Goal: Transaction & Acquisition: Subscribe to service/newsletter

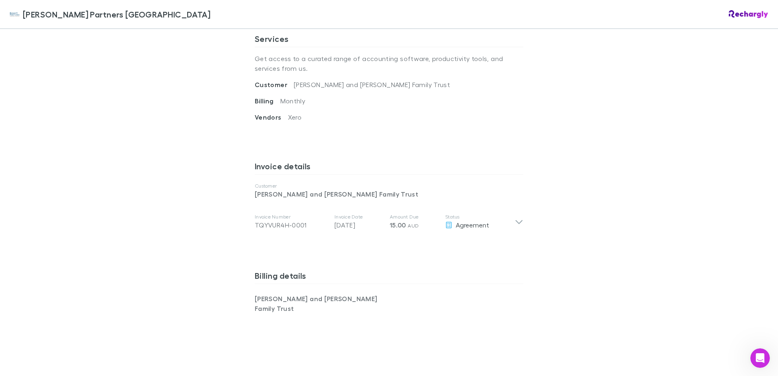
scroll to position [311, 0]
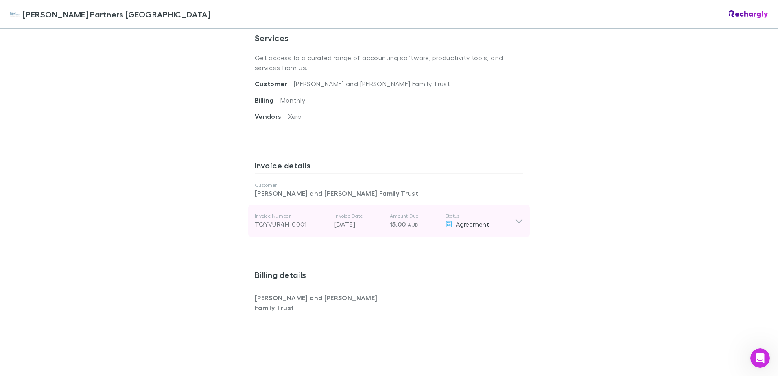
click at [516, 223] on icon at bounding box center [519, 221] width 7 height 4
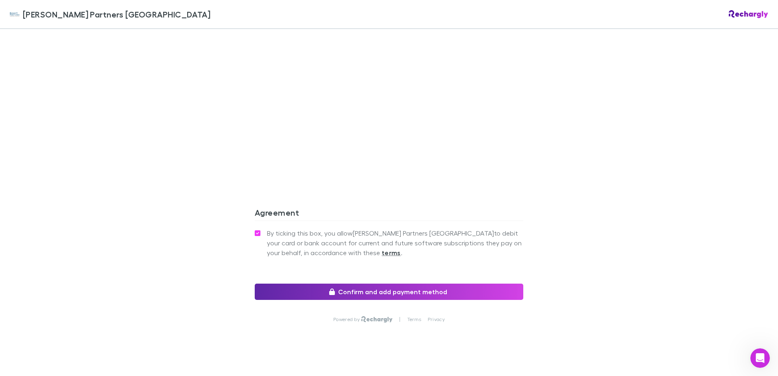
scroll to position [755, 0]
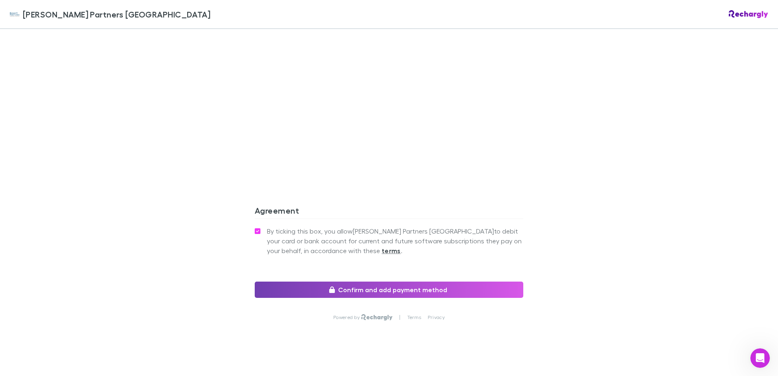
click at [342, 282] on button "Confirm and add payment method" at bounding box center [389, 290] width 269 height 16
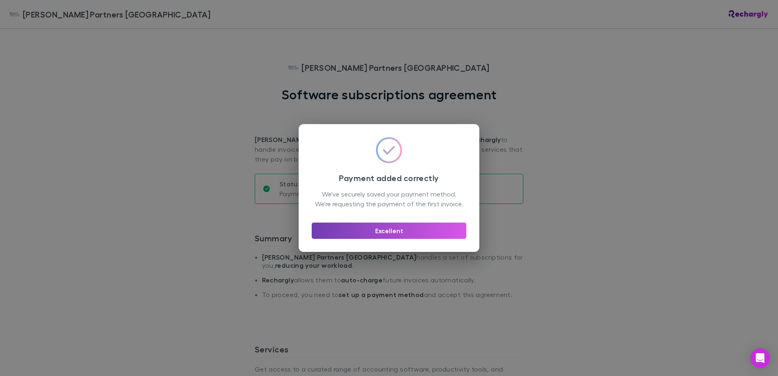
click at [401, 239] on button "Excellent" at bounding box center [389, 231] width 155 height 16
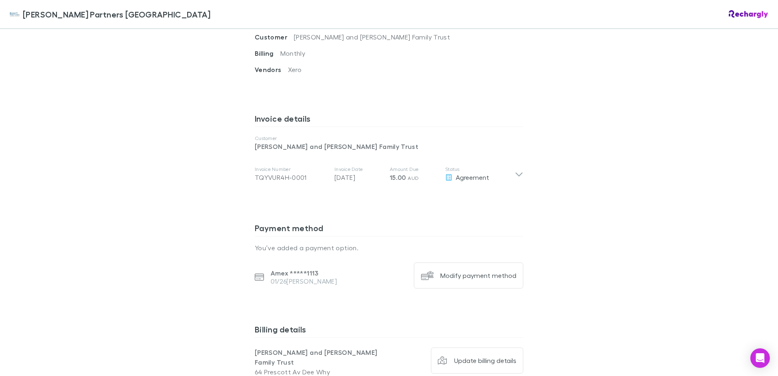
scroll to position [372, 0]
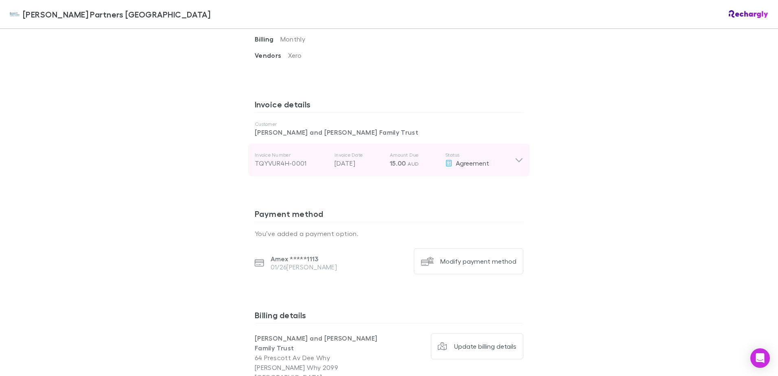
click at [480, 163] on span "Agreement" at bounding box center [472, 163] width 33 height 8
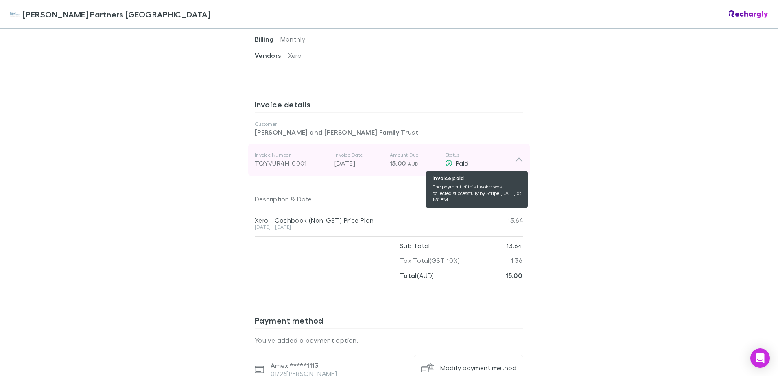
click at [480, 163] on div "Paid" at bounding box center [480, 163] width 70 height 10
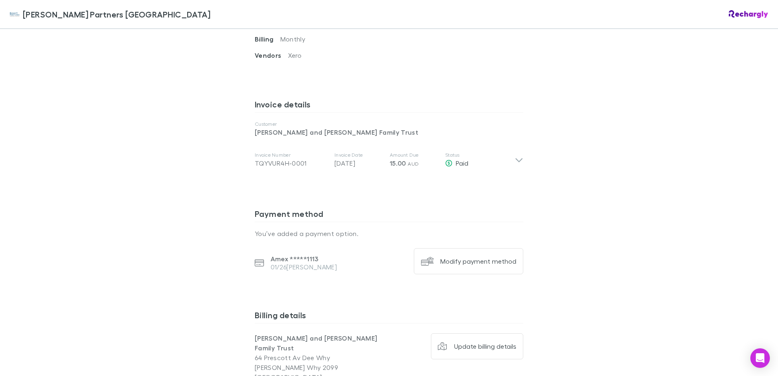
scroll to position [551, 0]
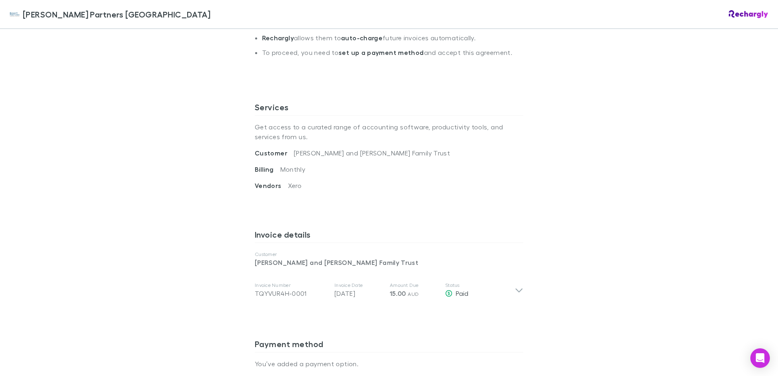
scroll to position [267, 0]
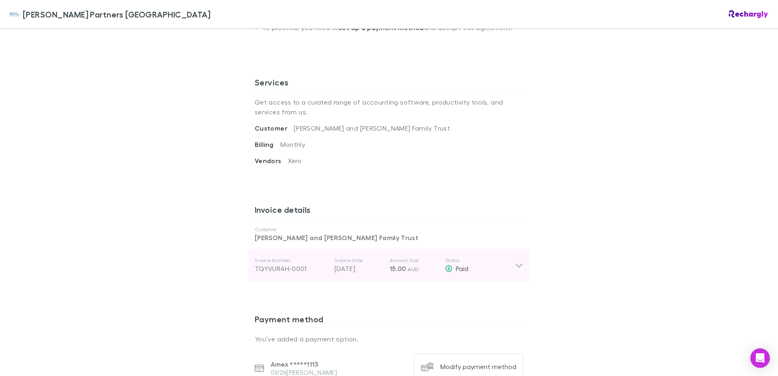
click at [521, 267] on div "Invoice Number TQYVUR4H-0001 Invoice Date 01 Oct 2025 Amount Due 15.00 AUD Stat…" at bounding box center [389, 265] width 282 height 33
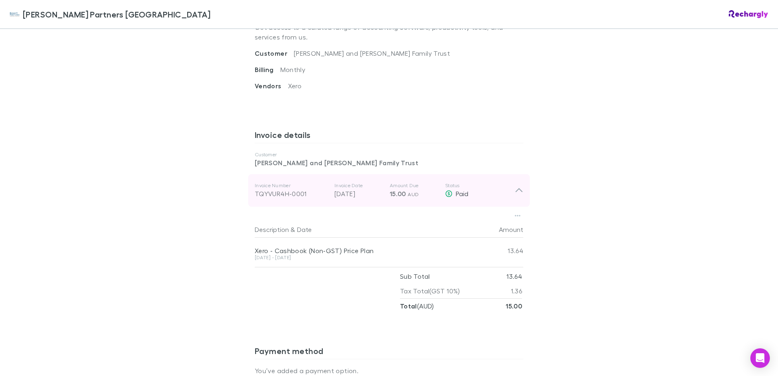
scroll to position [363, 0]
